Goal: Complete application form

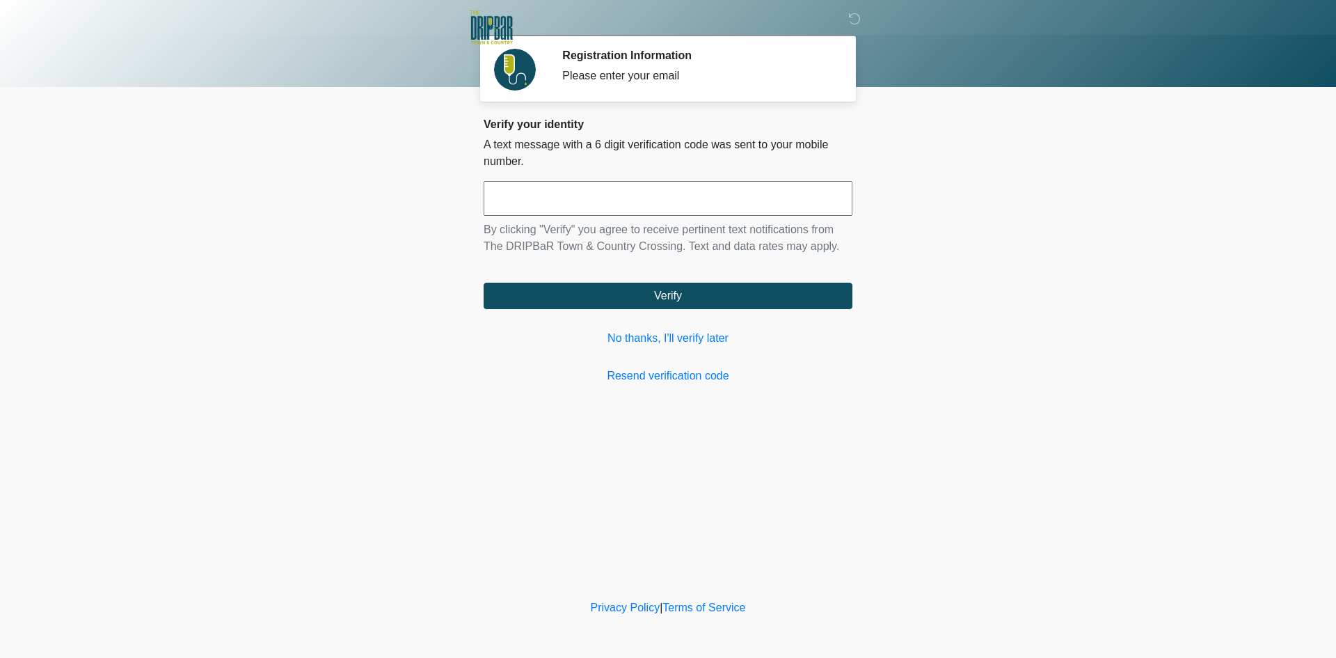
click at [644, 349] on div "Verify your identity A text message with a 6 digit verification code was sent t…" at bounding box center [668, 251] width 369 height 266
click at [641, 343] on link "No thanks, I'll verify later" at bounding box center [668, 338] width 369 height 17
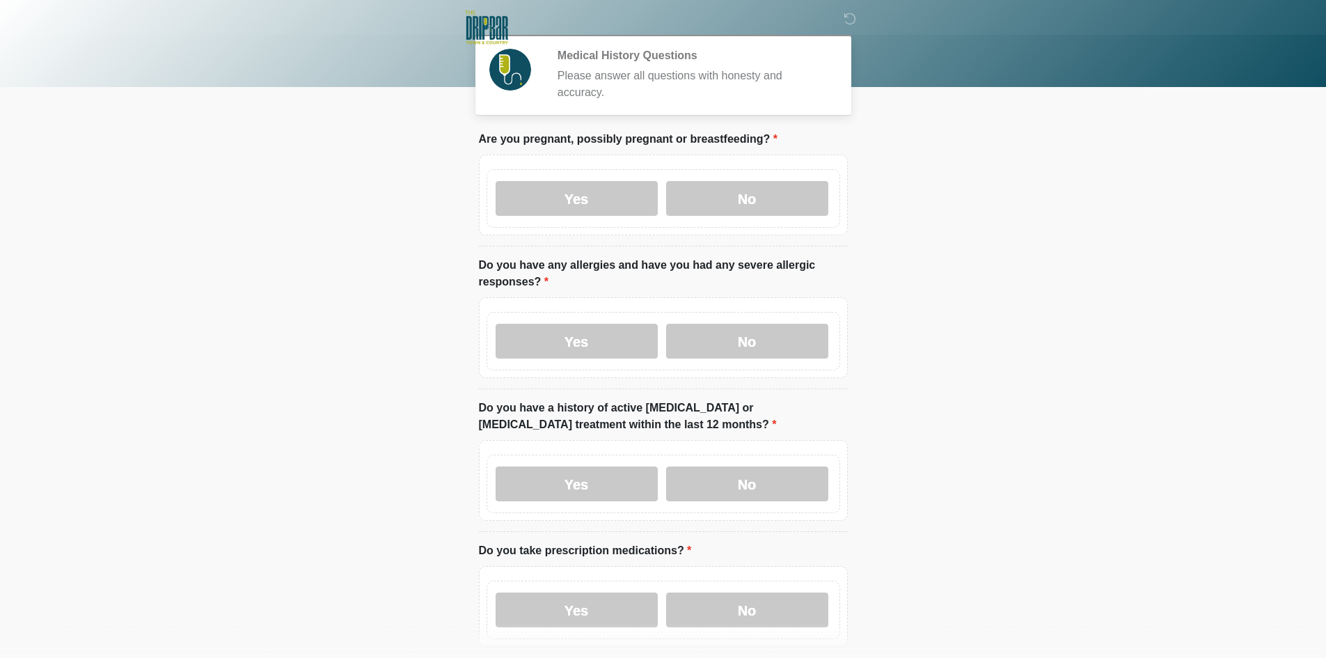
click at [562, 202] on div "Yes No" at bounding box center [662, 198] width 353 height 58
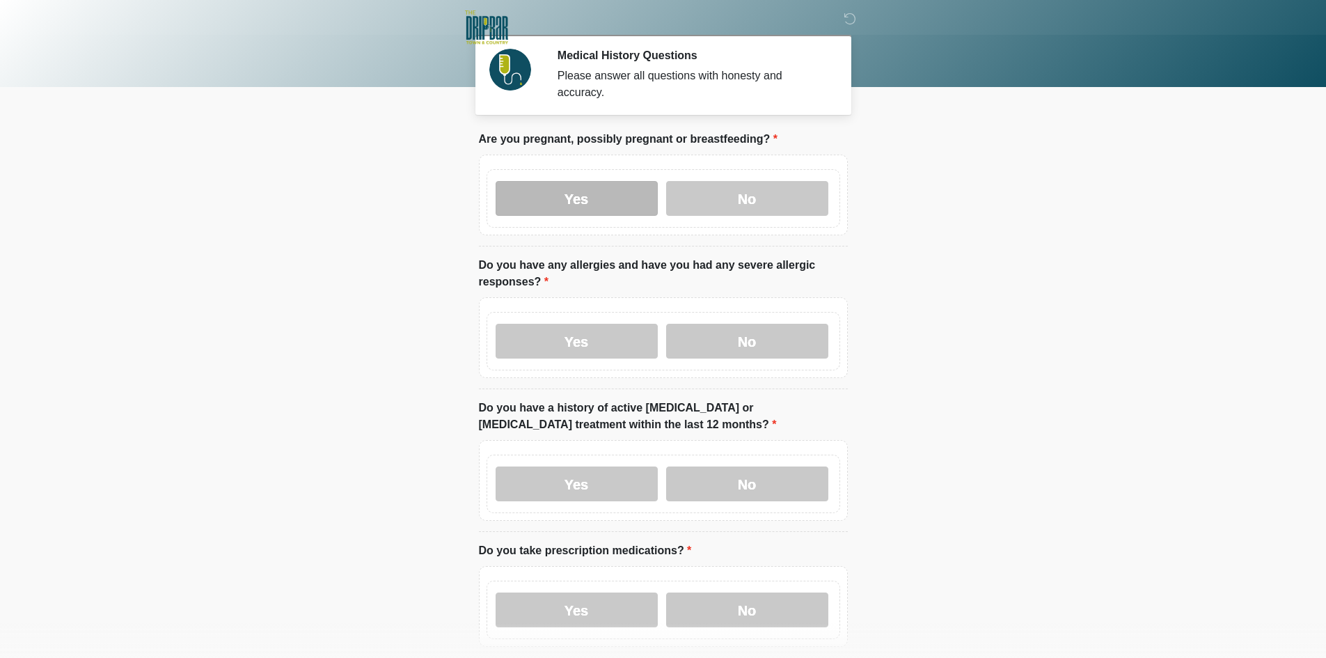
click at [572, 196] on label "Yes" at bounding box center [576, 198] width 162 height 35
click at [575, 330] on label "Yes" at bounding box center [576, 341] width 162 height 35
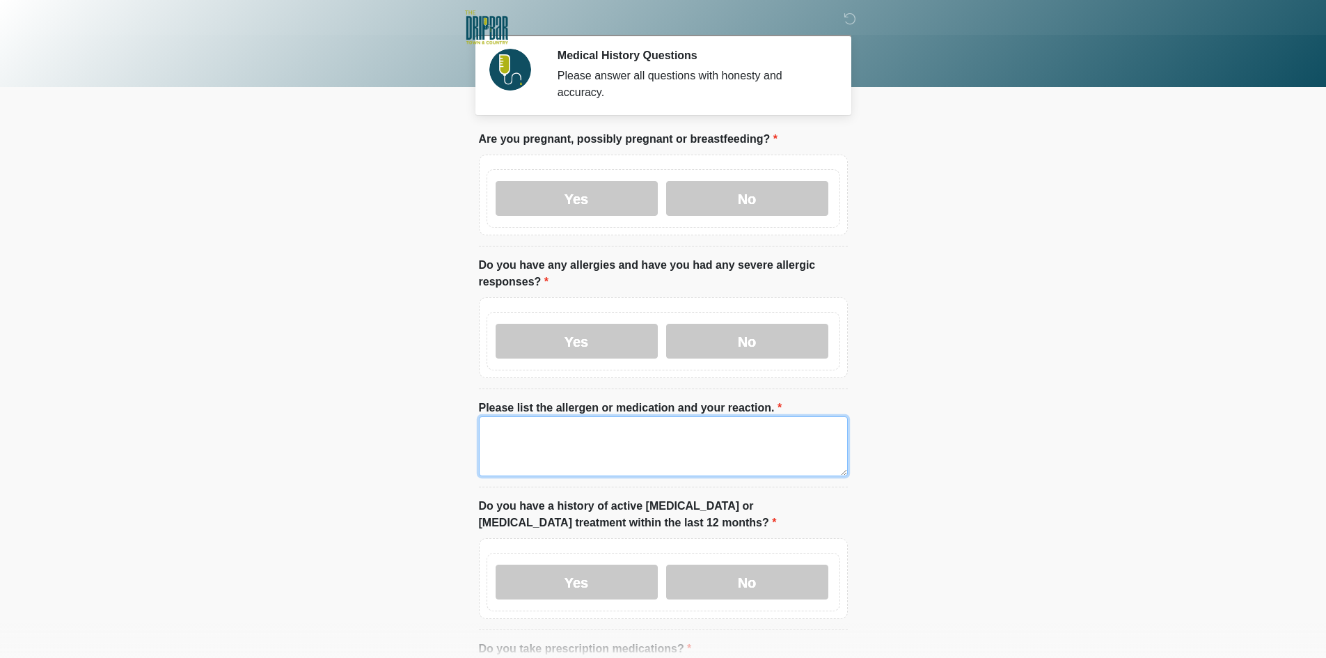
click at [574, 399] on li "Please list the allergen or medication and your reaction. Please list the aller…" at bounding box center [663, 443] width 369 height 88
drag, startPoint x: 536, startPoint y: 423, endPoint x: 315, endPoint y: 421, distance: 222.0
click at [316, 420] on body "‎ ‎ Medical History Questions Please answer all questions with honesty and accu…" at bounding box center [663, 329] width 1326 height 658
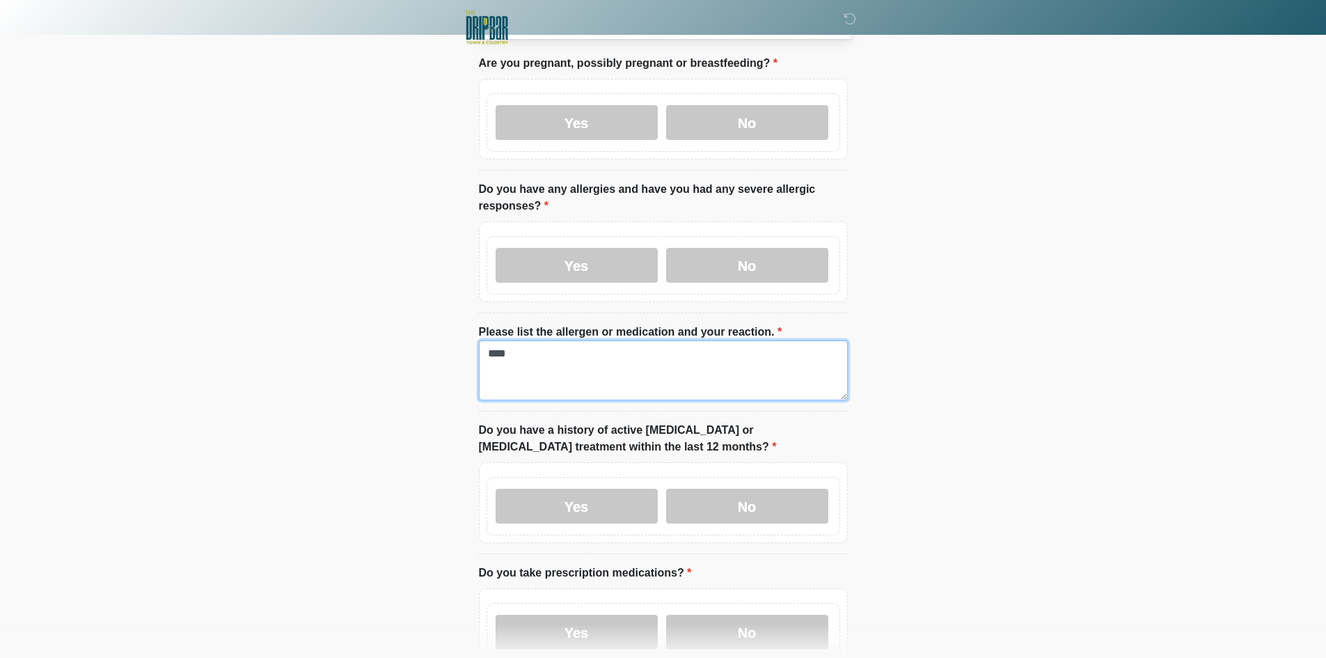
scroll to position [348, 0]
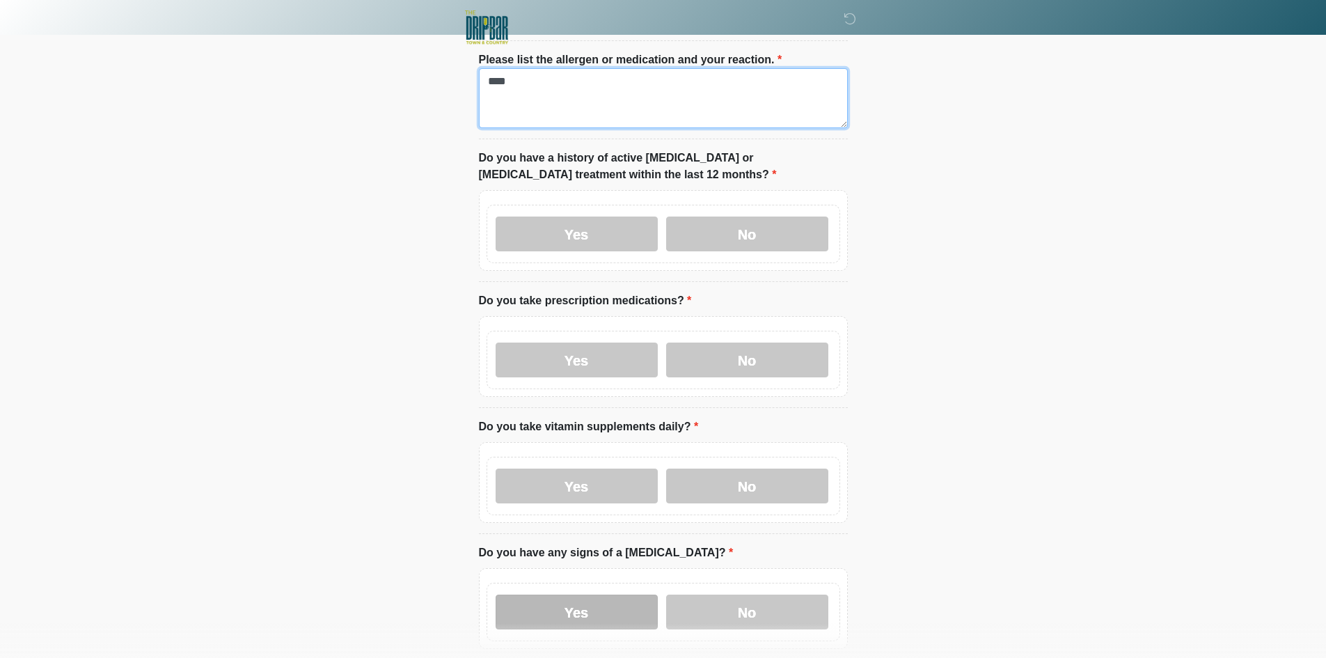
type textarea "****"
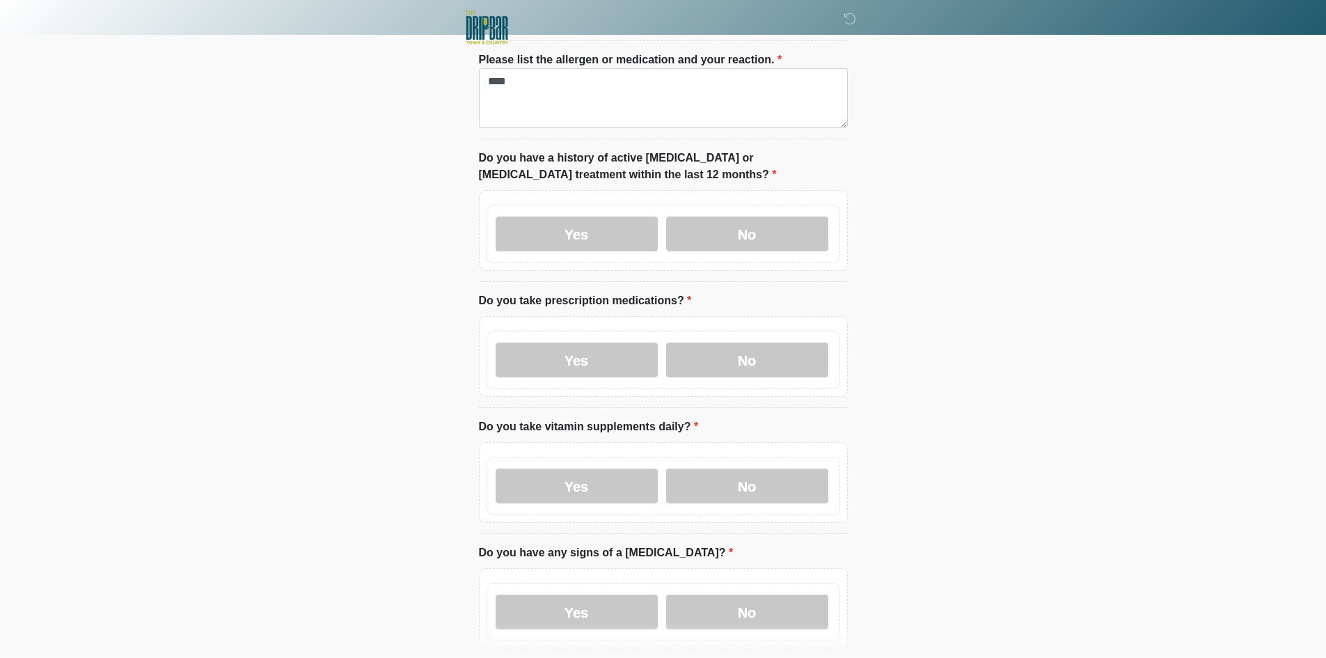
drag, startPoint x: 595, startPoint y: 591, endPoint x: 599, endPoint y: 539, distance: 52.4
click at [594, 594] on label "Yes" at bounding box center [576, 611] width 162 height 35
click at [611, 469] on label "Yes" at bounding box center [576, 485] width 162 height 35
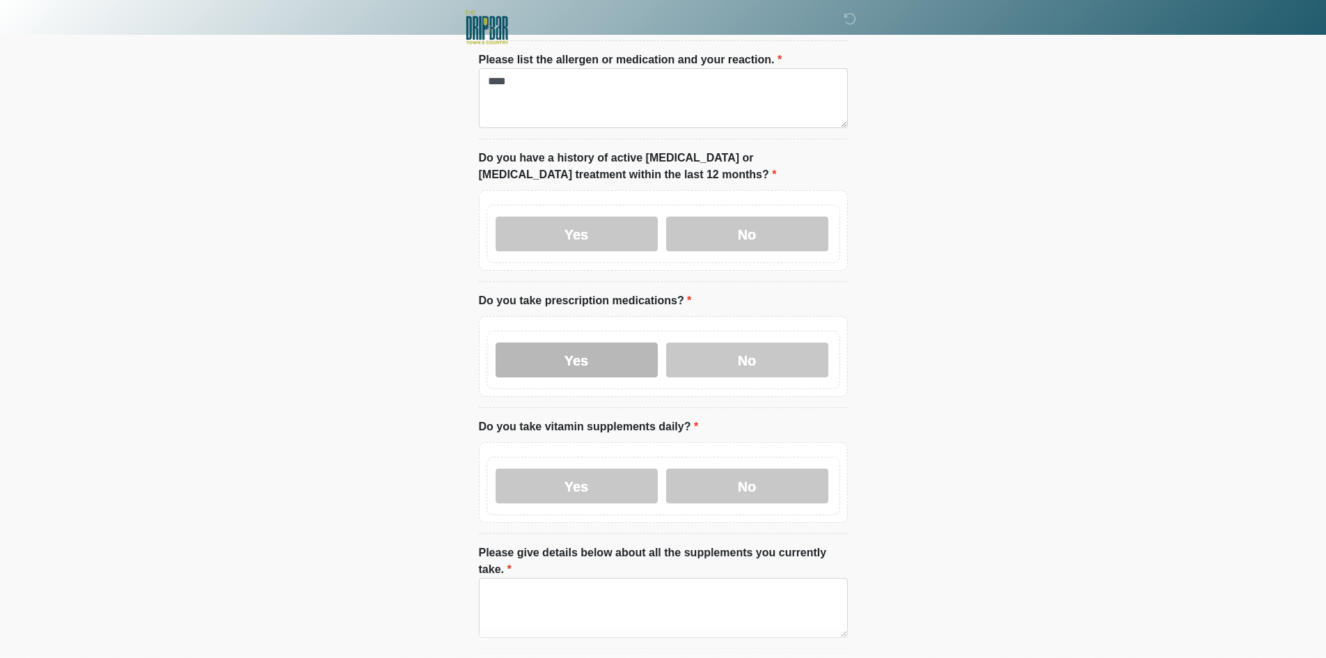
click at [600, 355] on label "Yes" at bounding box center [576, 359] width 162 height 35
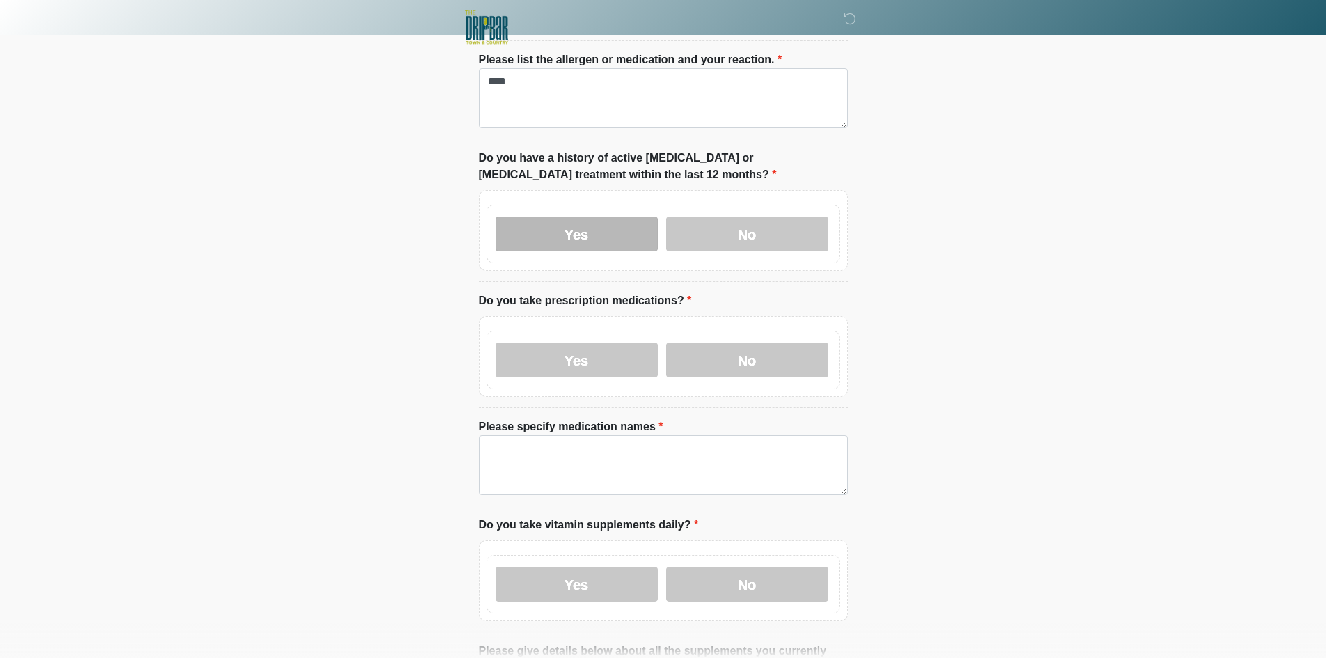
click at [596, 216] on label "Yes" at bounding box center [576, 233] width 162 height 35
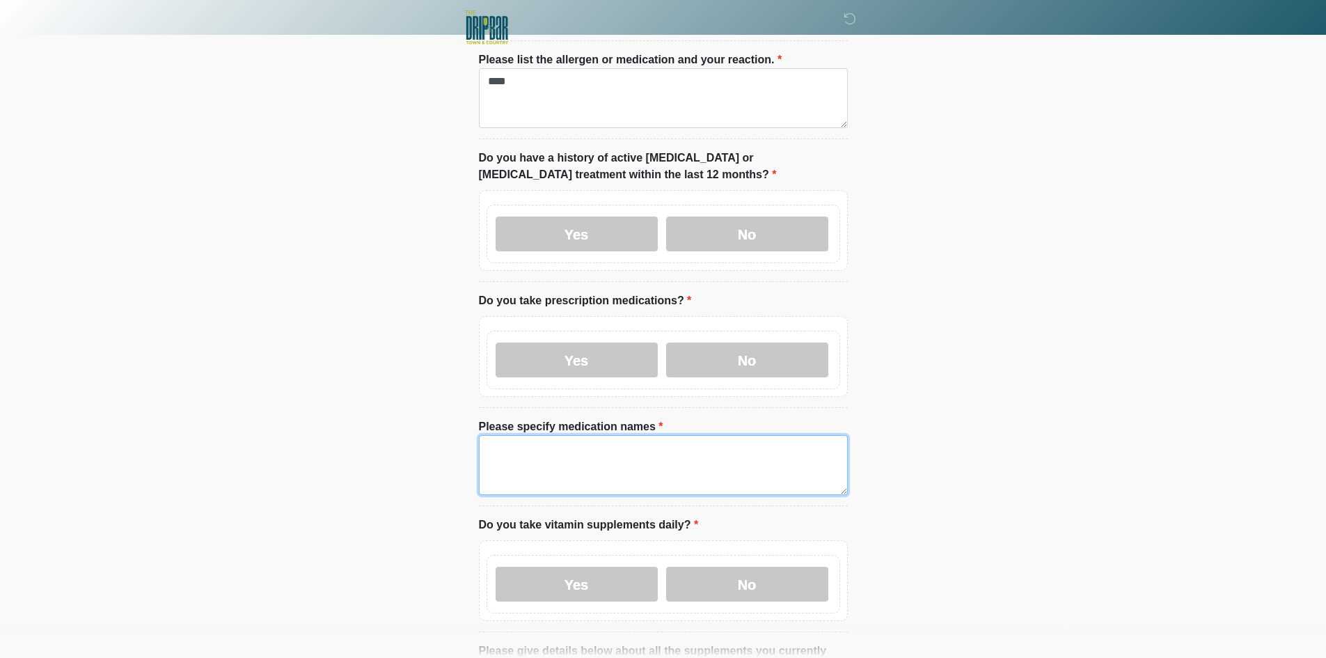
drag, startPoint x: 611, startPoint y: 444, endPoint x: 313, endPoint y: 417, distance: 299.0
click at [610, 444] on textarea "Please specify medication names" at bounding box center [663, 465] width 369 height 60
paste textarea "****"
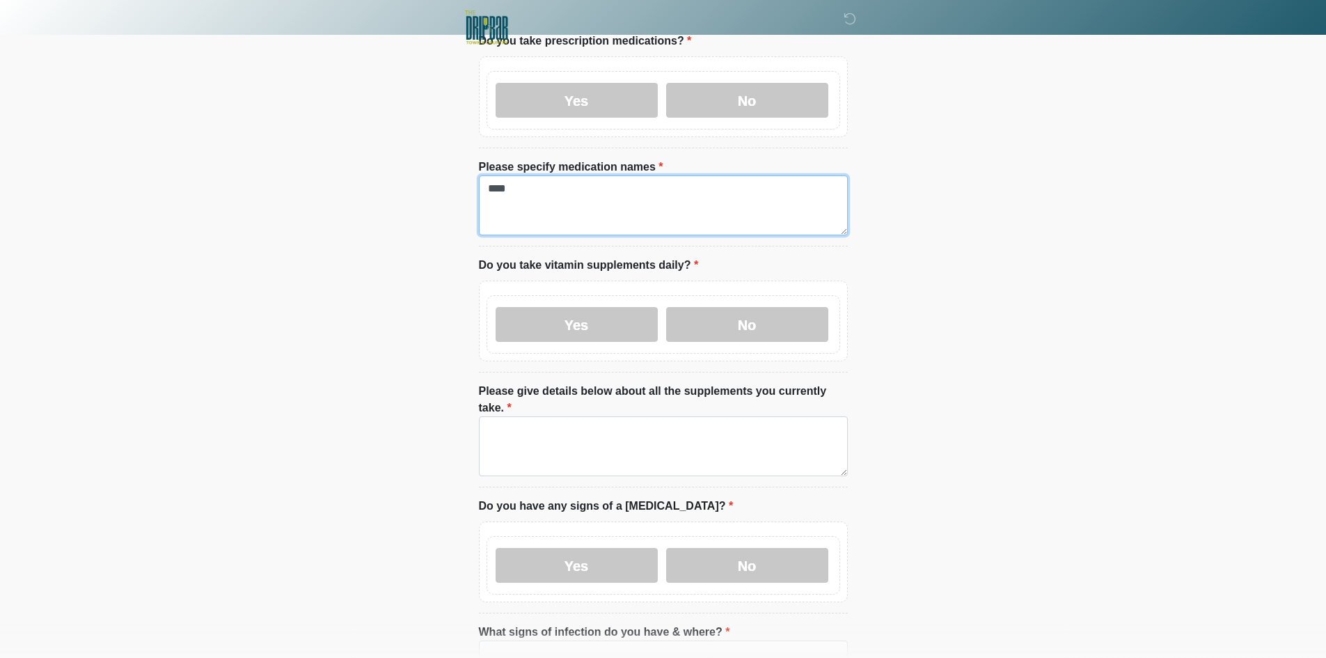
scroll to position [696, 0]
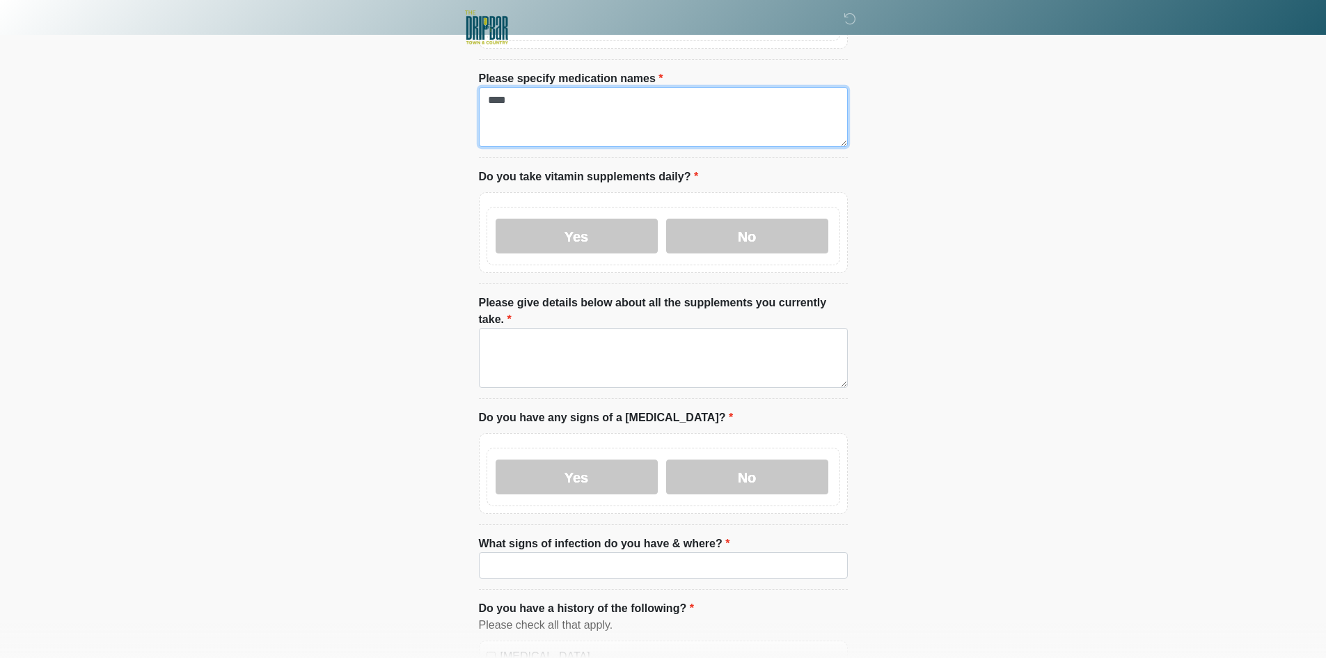
type textarea "****"
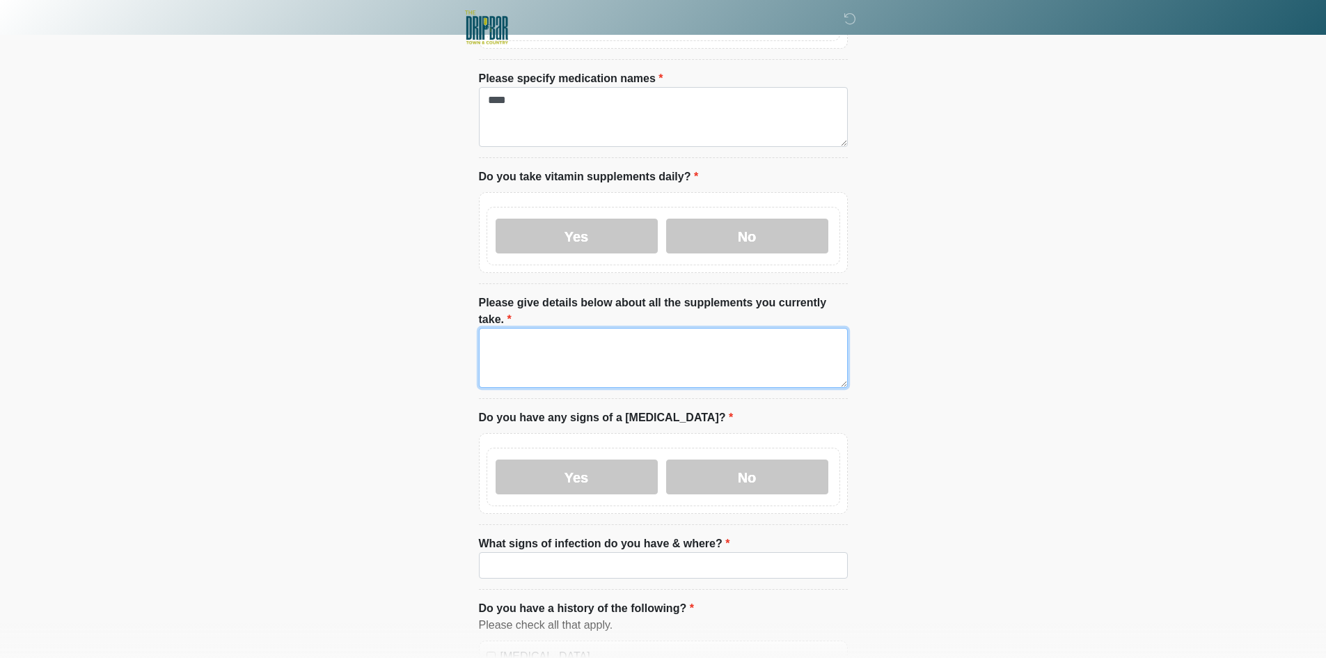
click at [589, 328] on textarea "Please give details below about all the supplements you currently take." at bounding box center [663, 358] width 369 height 60
paste textarea "****"
type textarea "****"
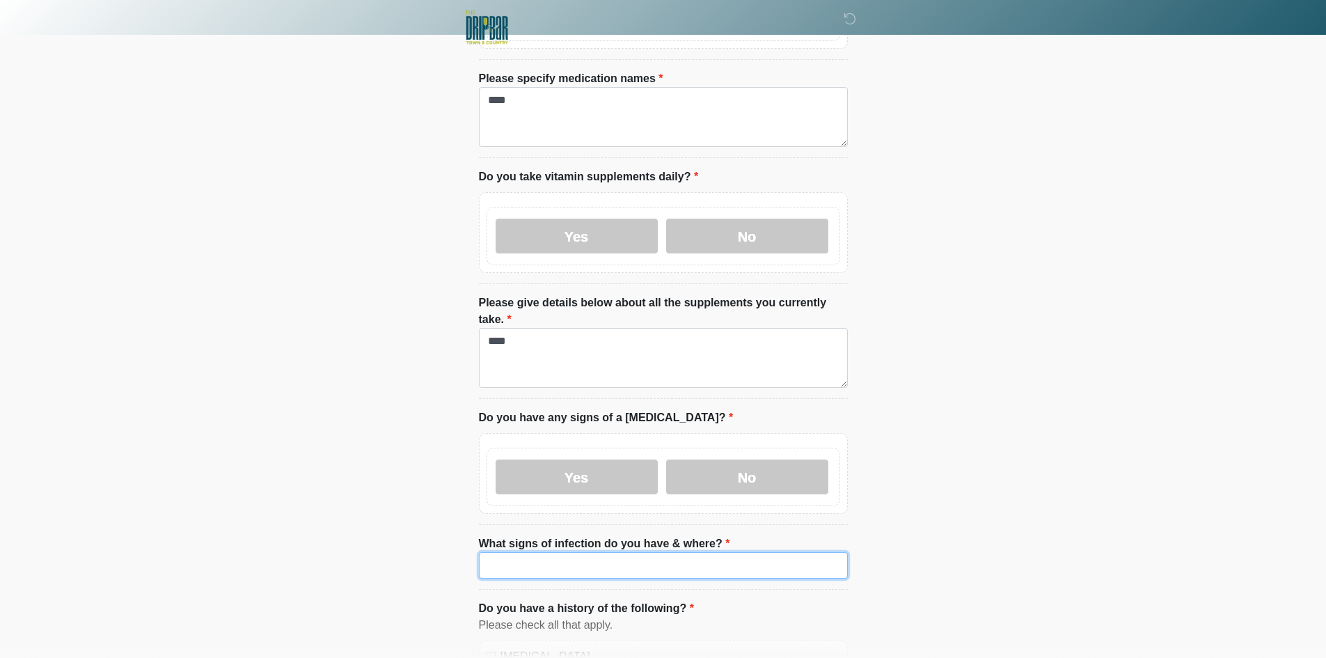
drag, startPoint x: 615, startPoint y: 525, endPoint x: 445, endPoint y: 485, distance: 174.3
click at [614, 552] on input "What signs of infection do you have & where?" at bounding box center [663, 565] width 369 height 26
paste input "****"
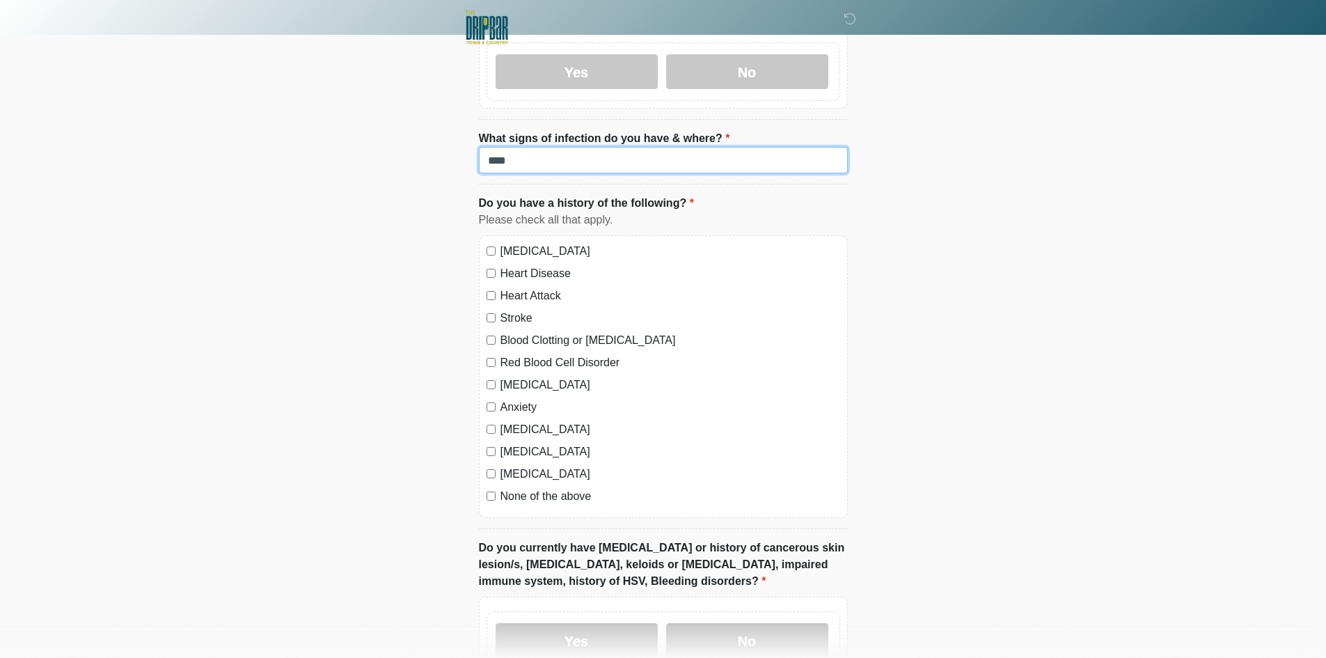
scroll to position [1113, 0]
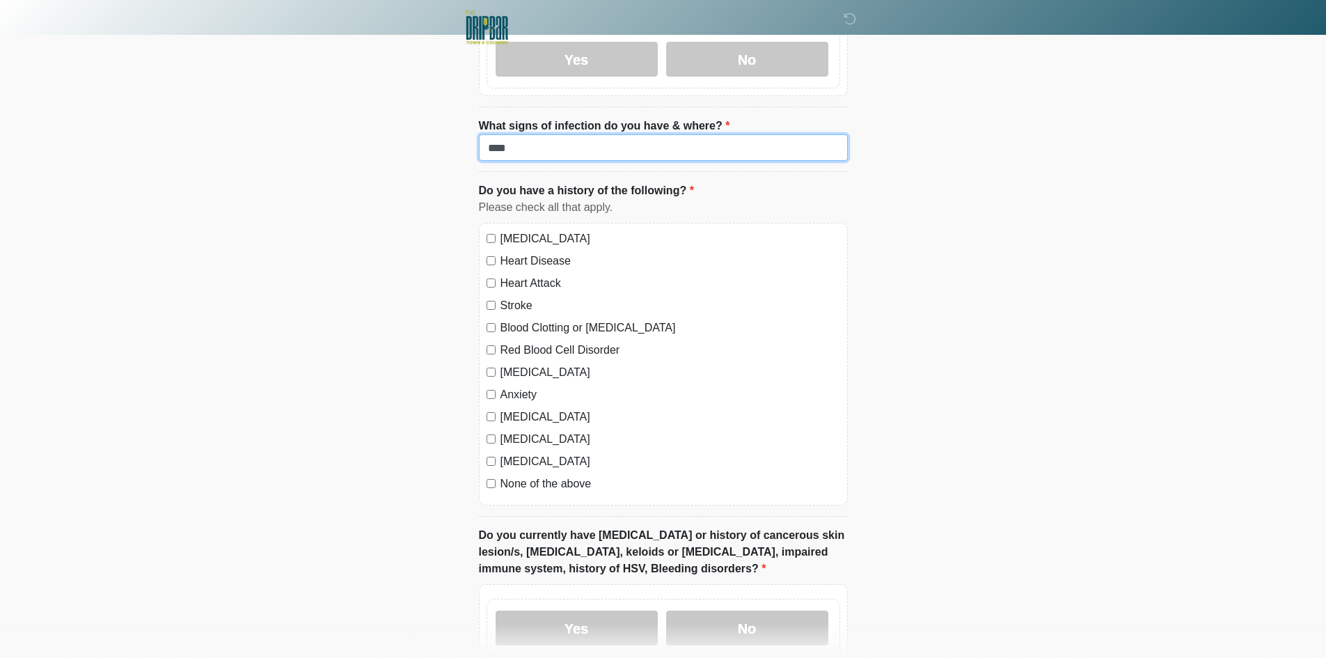
type input "****"
click at [540, 230] on label "High Blood Pressure" at bounding box center [670, 238] width 340 height 17
drag, startPoint x: 530, startPoint y: 232, endPoint x: 520, endPoint y: 260, distance: 29.9
click at [529, 253] on label "Heart Disease" at bounding box center [670, 261] width 340 height 17
click at [520, 275] on label "Heart Attack" at bounding box center [670, 283] width 340 height 17
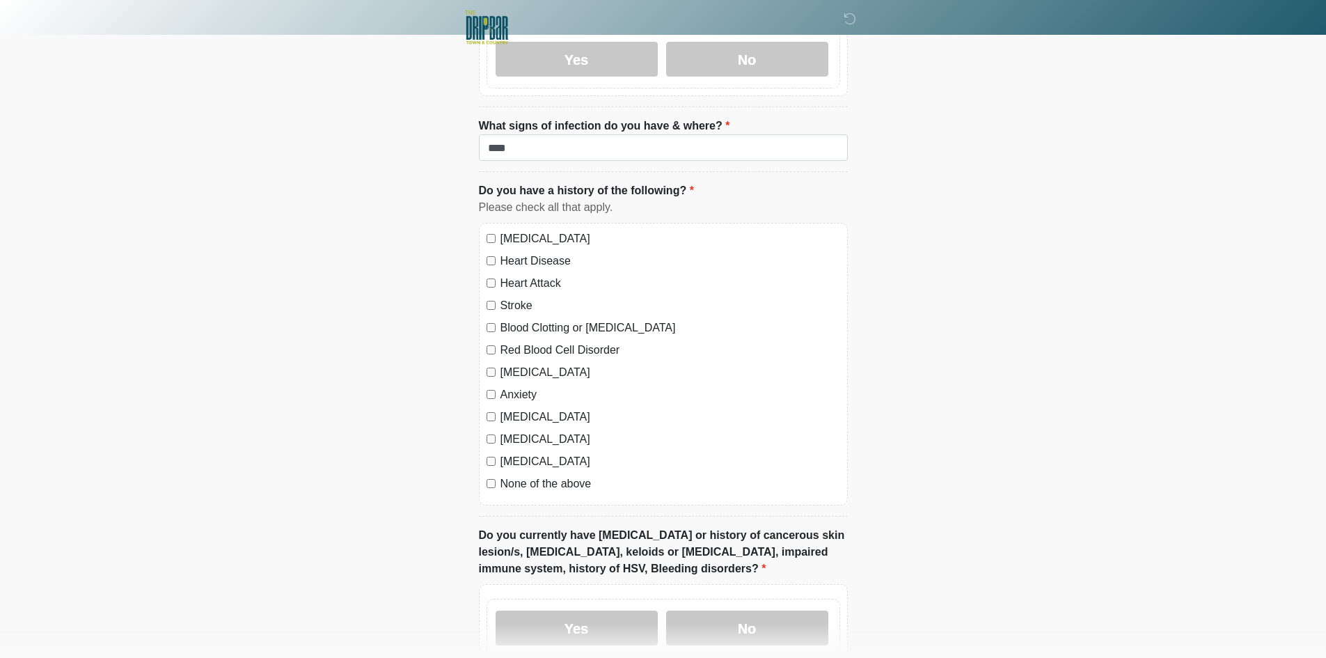
click at [517, 297] on label "Stroke" at bounding box center [670, 305] width 340 height 17
click at [520, 319] on label "Blood Clotting or Bleeding Disorder" at bounding box center [670, 327] width 340 height 17
click at [519, 342] on label "Red Blood Cell Disorder" at bounding box center [670, 350] width 340 height 17
click at [518, 364] on label "Depression" at bounding box center [670, 372] width 340 height 17
click at [515, 386] on label "Anxiety" at bounding box center [670, 394] width 340 height 17
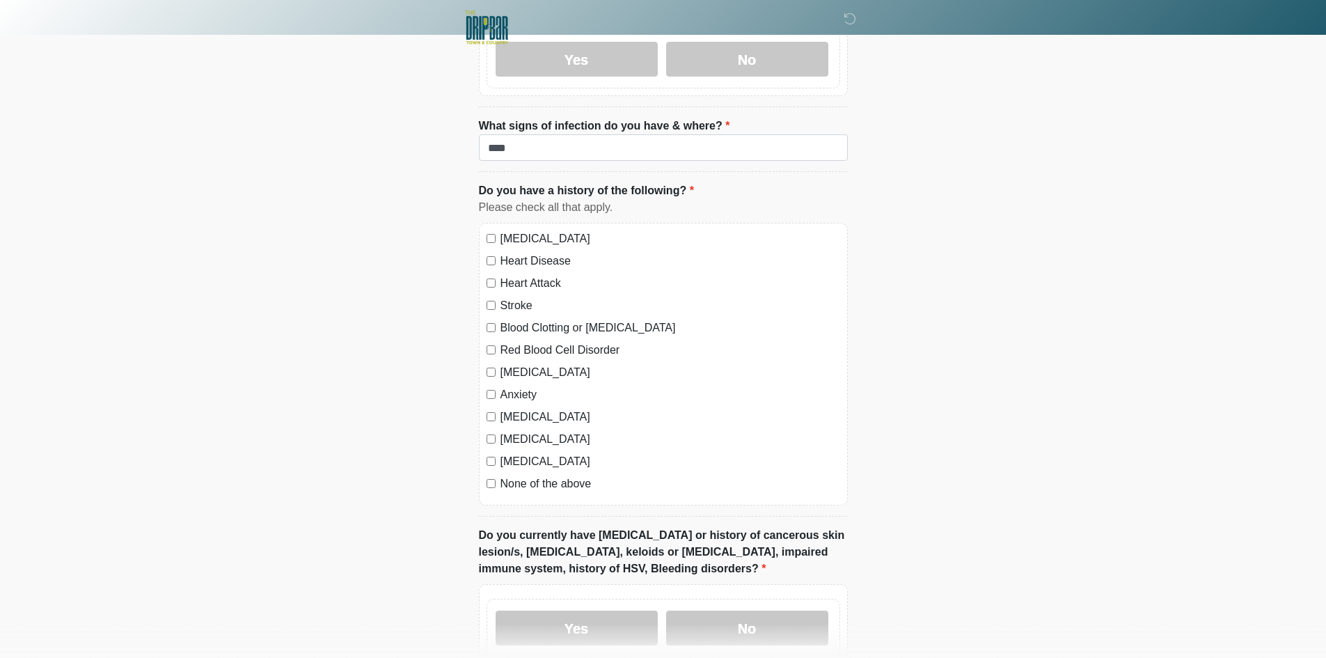
click at [514, 408] on label "Autoimmune Disorder" at bounding box center [670, 416] width 340 height 17
drag, startPoint x: 516, startPoint y: 409, endPoint x: 516, endPoint y: 424, distance: 15.3
click at [516, 431] on label "Seizure disorder" at bounding box center [670, 439] width 340 height 17
click at [516, 453] on label "Diabetes" at bounding box center [670, 461] width 340 height 17
click at [519, 475] on label "None of the above" at bounding box center [670, 483] width 340 height 17
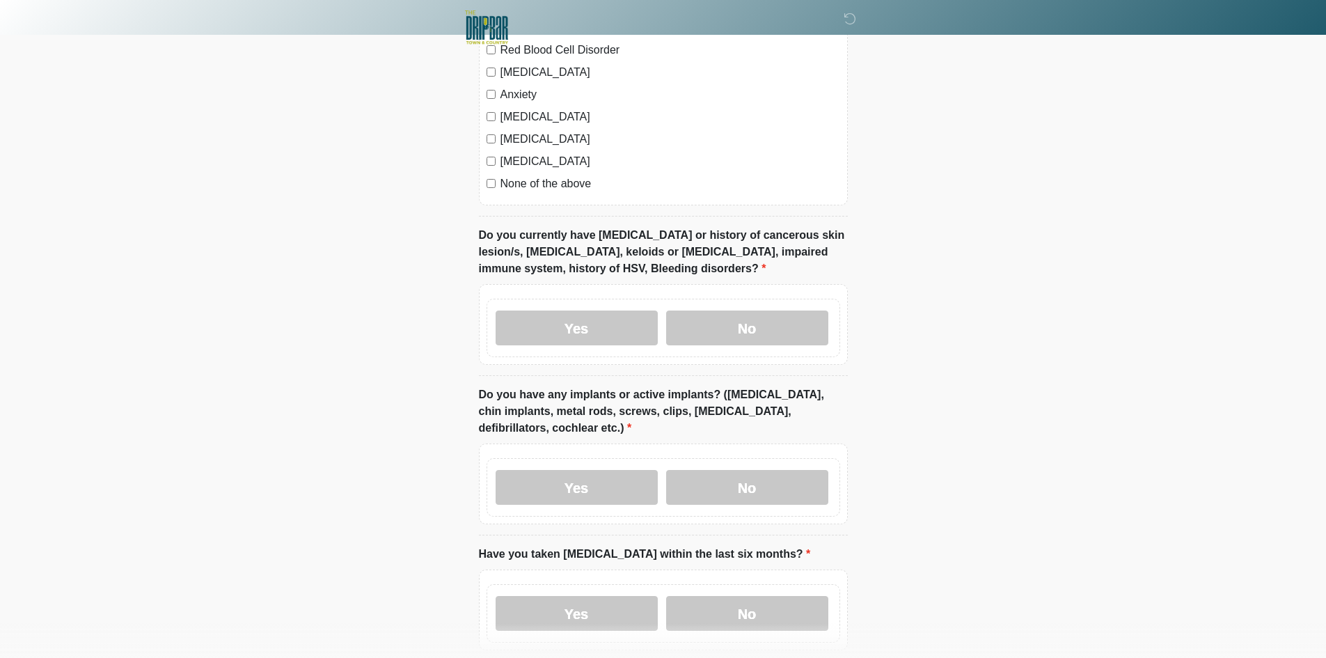
scroll to position [1499, 0]
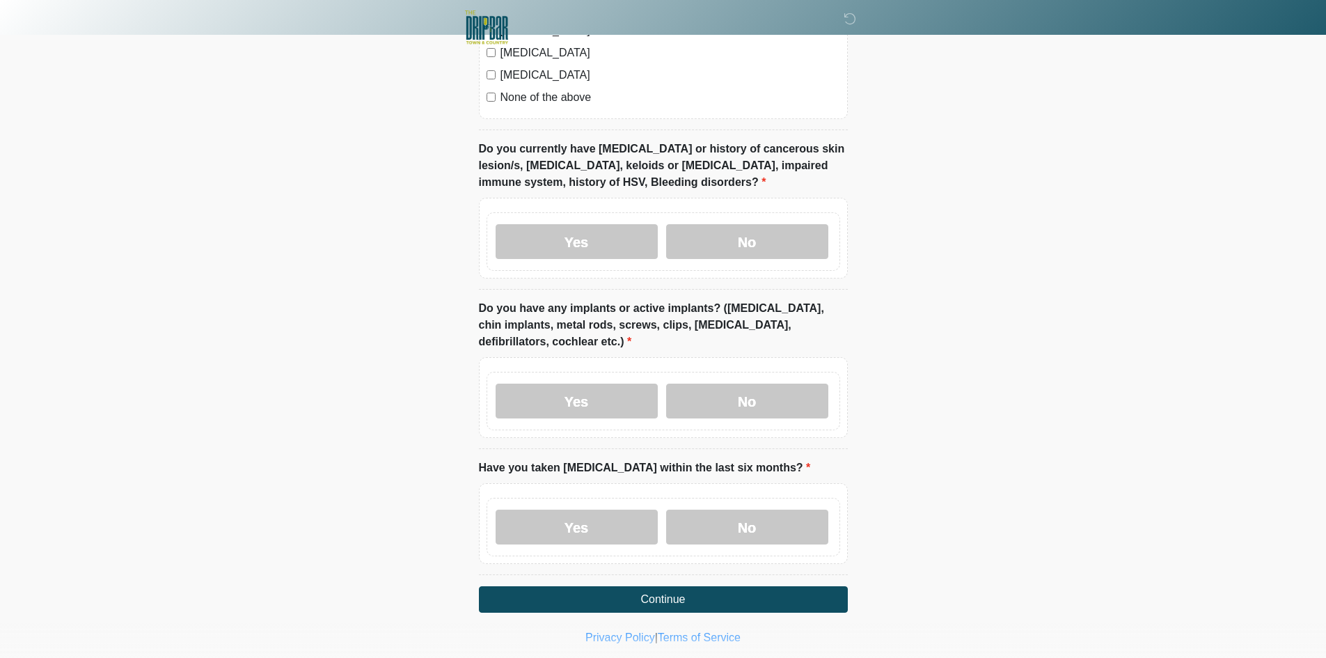
drag, startPoint x: 536, startPoint y: 492, endPoint x: 555, endPoint y: 419, distance: 75.3
click at [536, 509] on label "Yes" at bounding box center [576, 526] width 162 height 35
click at [562, 383] on label "Yes" at bounding box center [576, 400] width 162 height 35
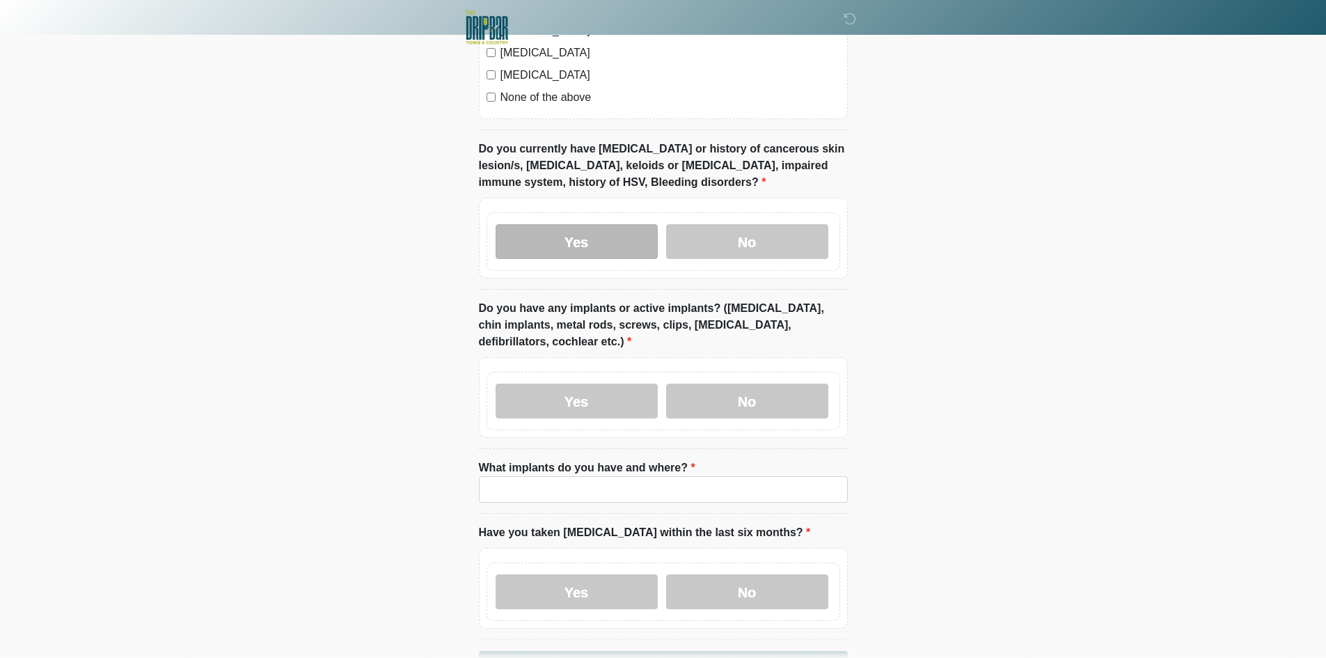
click at [565, 224] on label "Yes" at bounding box center [576, 241] width 162 height 35
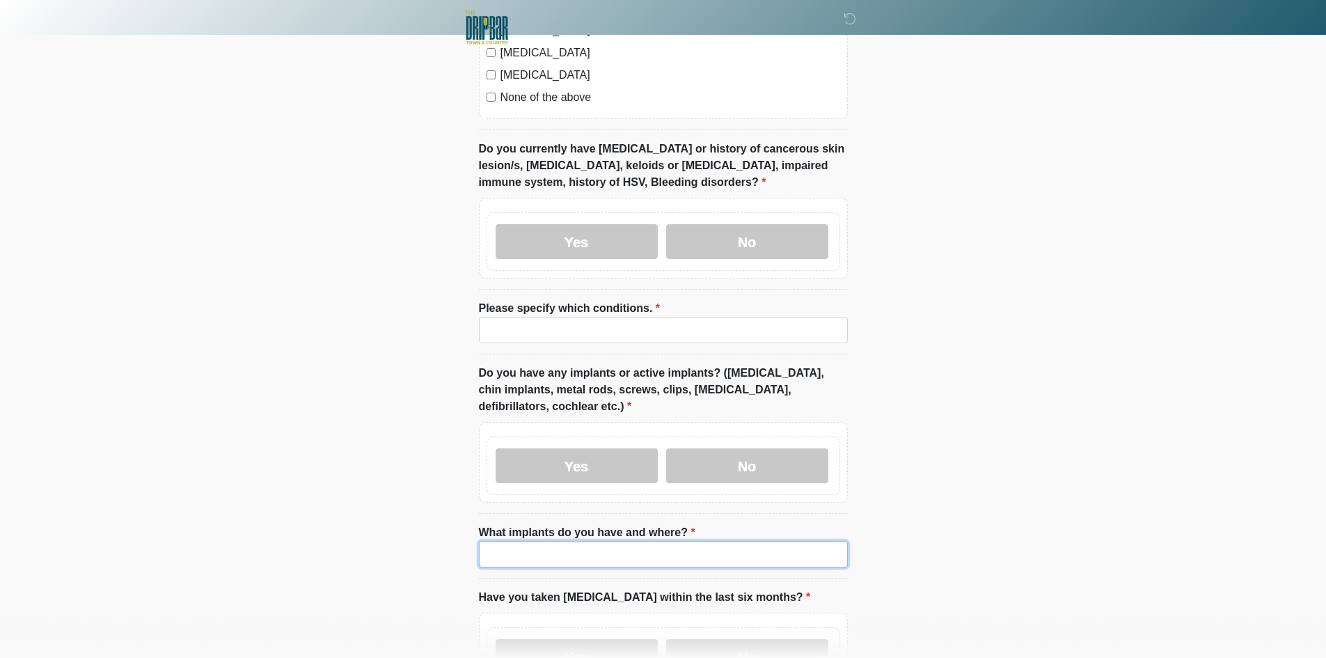
click at [582, 541] on input "What implants do you have and where?" at bounding box center [663, 554] width 369 height 26
paste input "****"
type input "****"
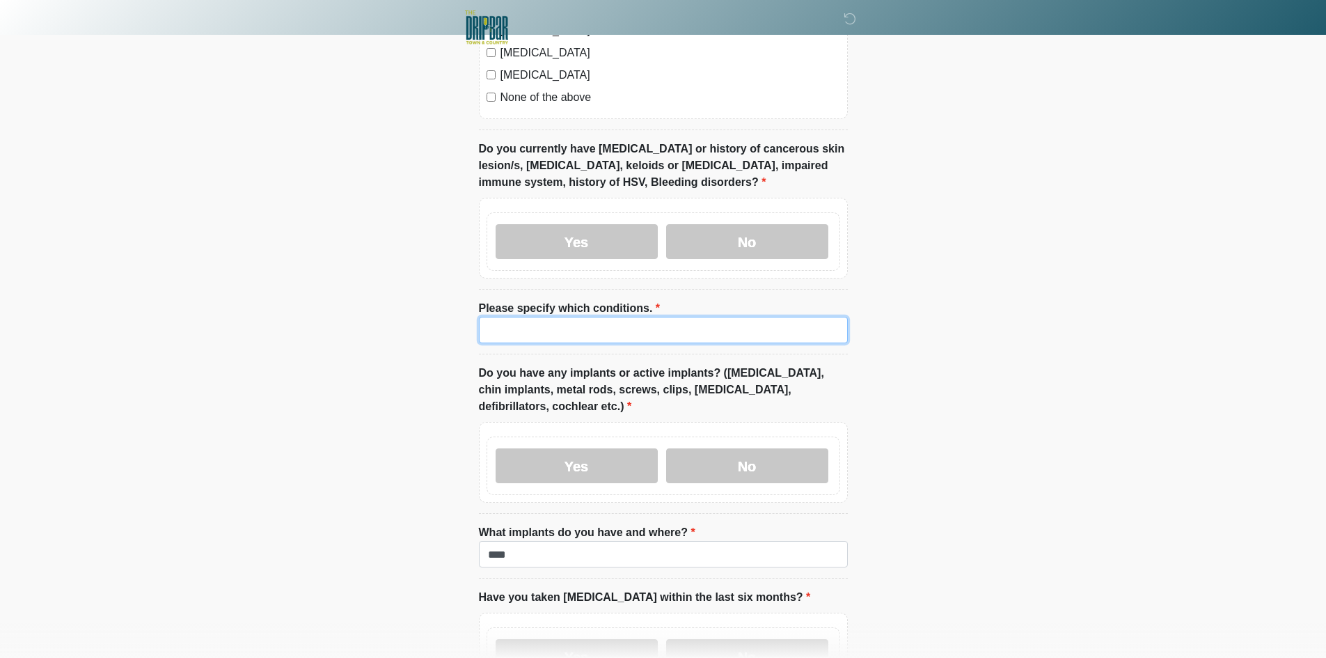
click at [563, 317] on input "Please specify which conditions." at bounding box center [663, 330] width 369 height 26
paste input "****"
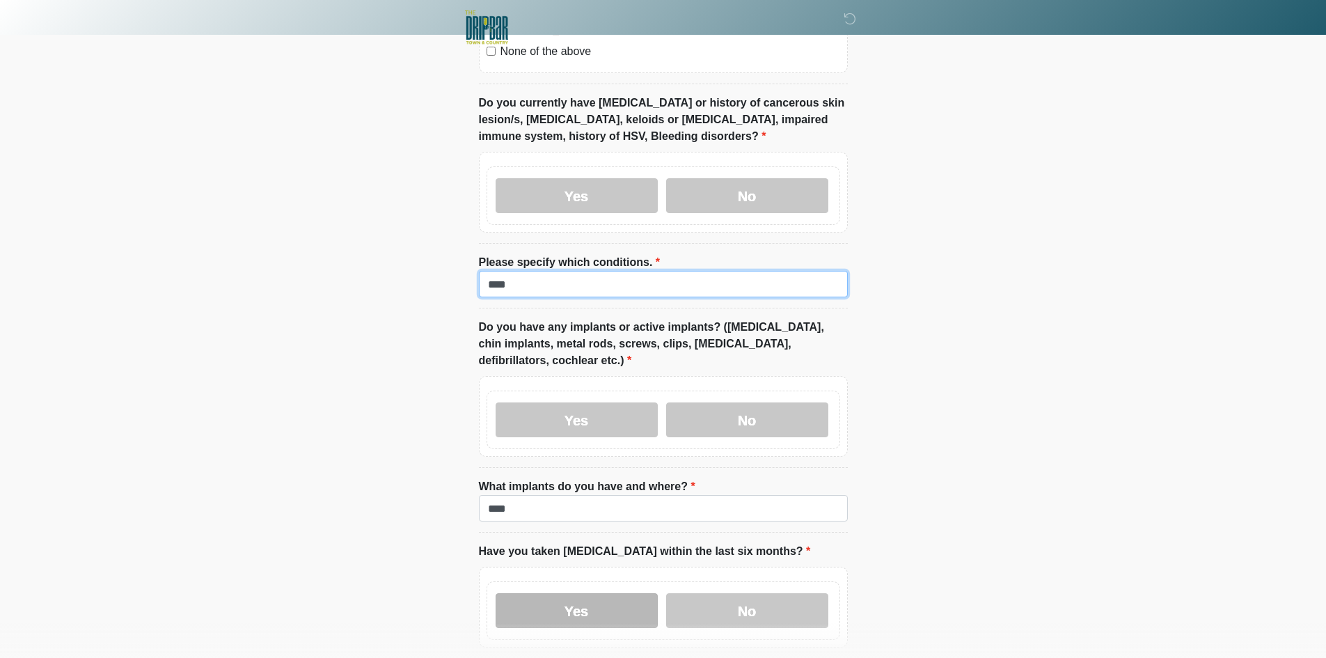
scroll to position [1629, 0]
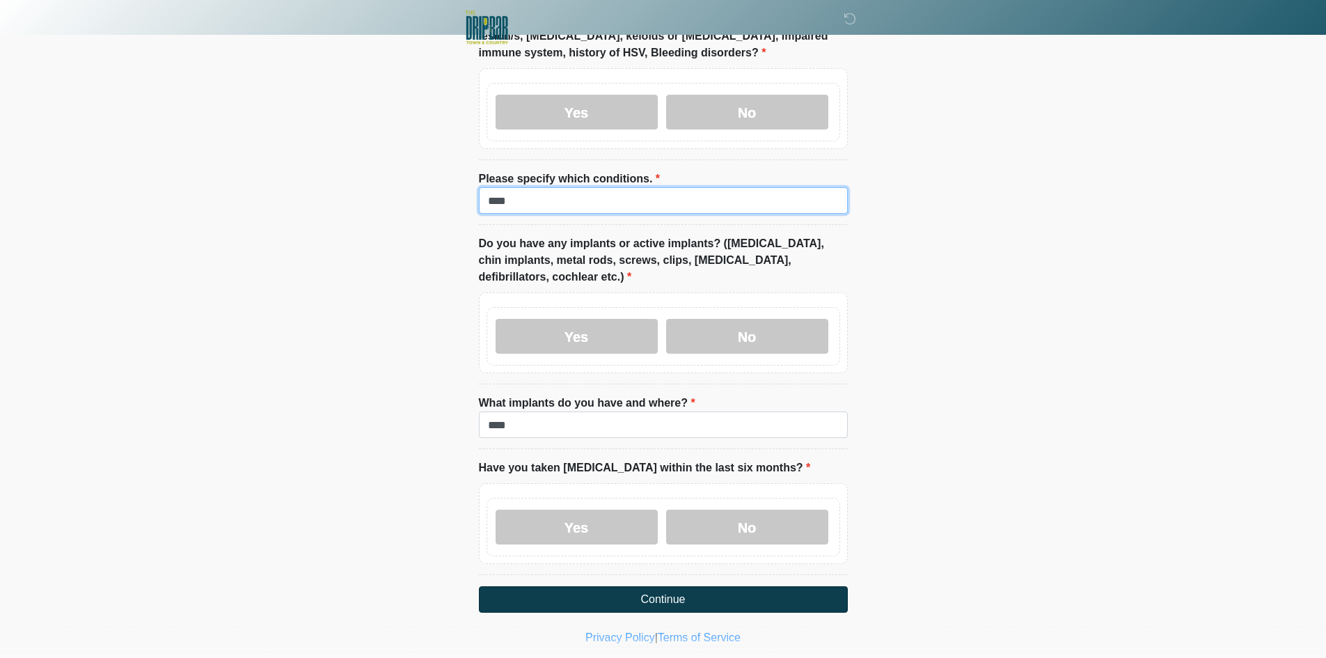
type input "****"
click at [573, 586] on button "Continue" at bounding box center [663, 599] width 369 height 26
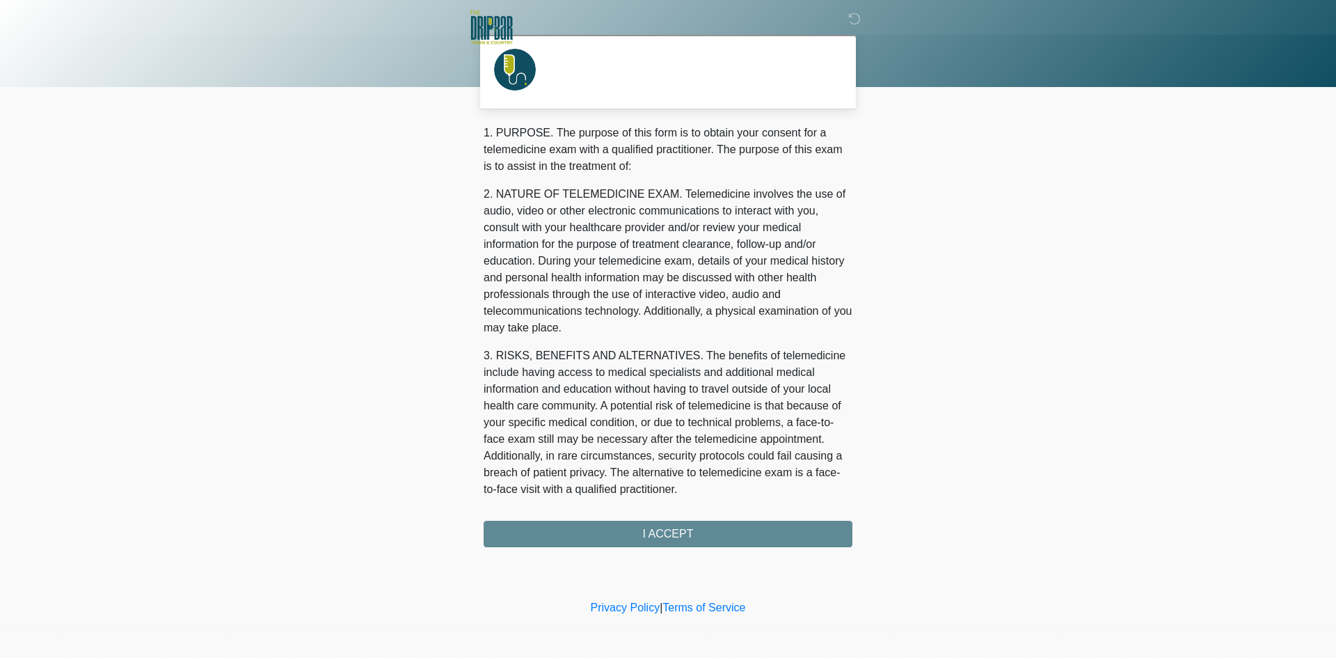
scroll to position [445, 0]
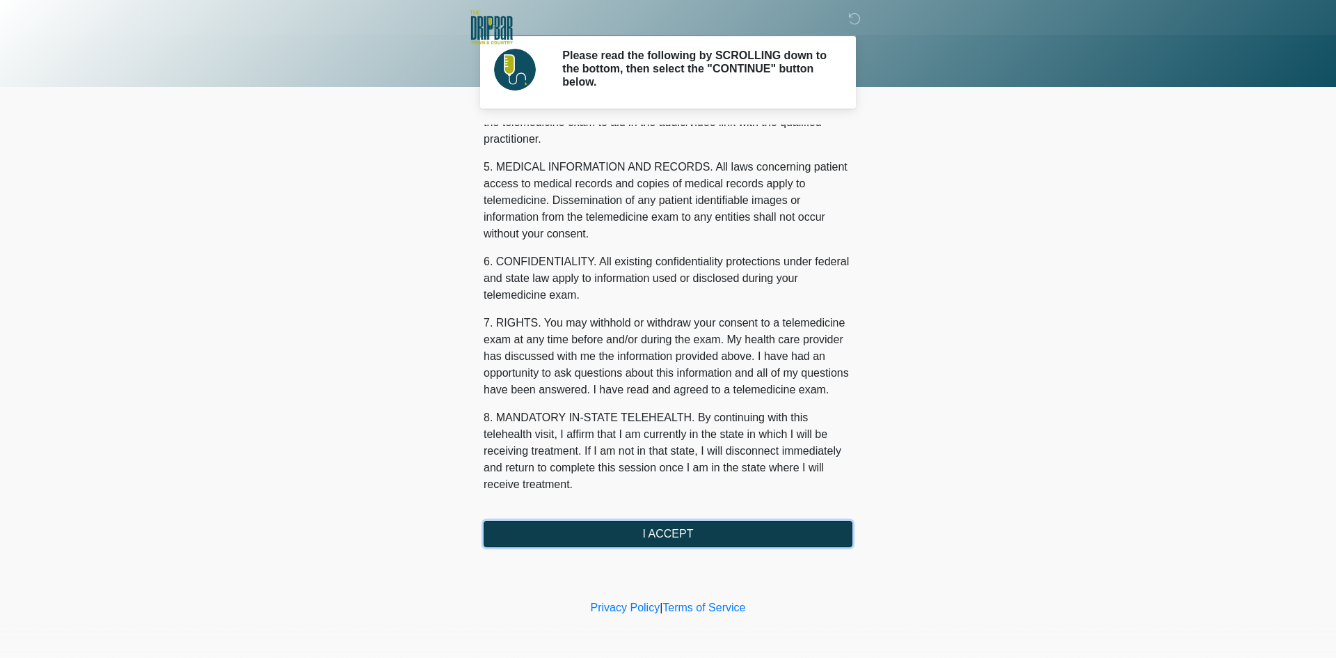
click at [759, 527] on button "I ACCEPT" at bounding box center [668, 533] width 369 height 26
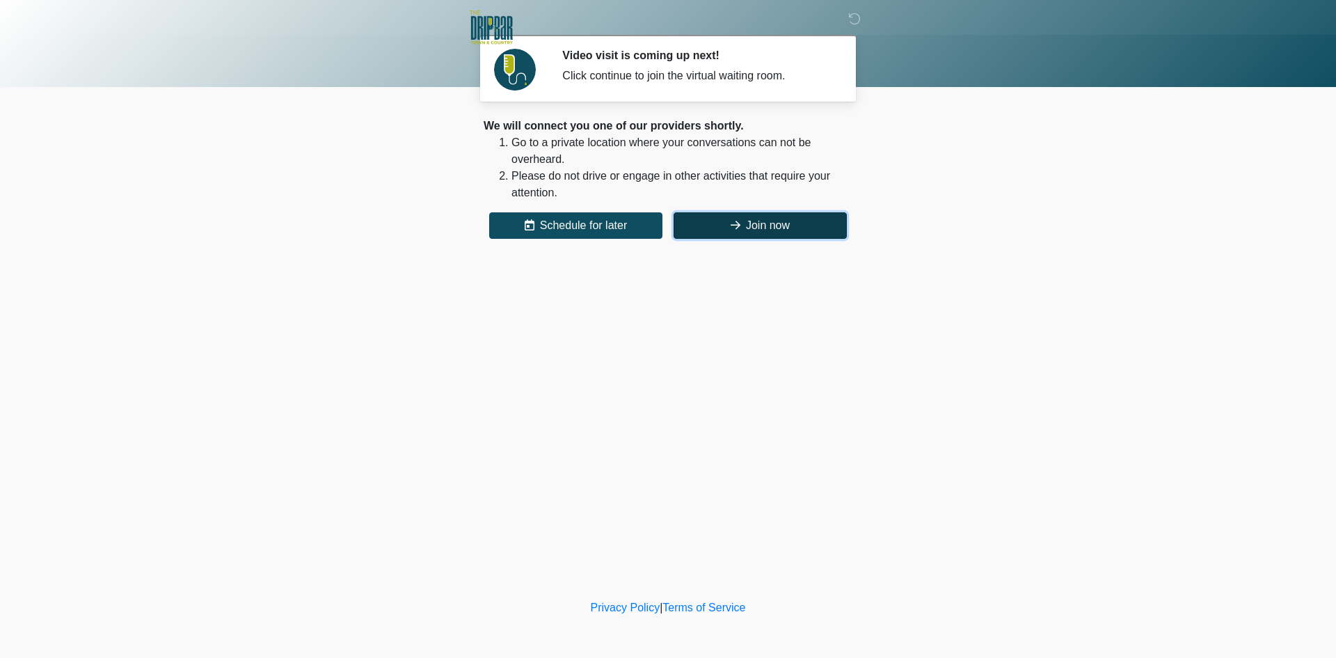
click at [756, 219] on button "Join now" at bounding box center [760, 225] width 173 height 26
